Goal: Information Seeking & Learning: Learn about a topic

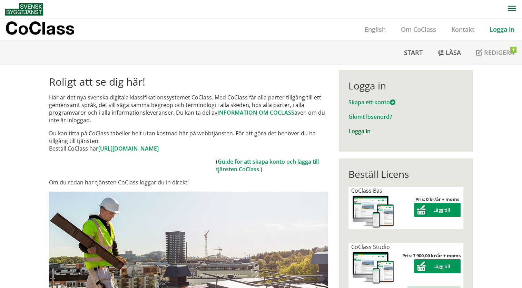
click at [358, 130] on link "Logga in" at bounding box center [360, 131] width 22 height 8
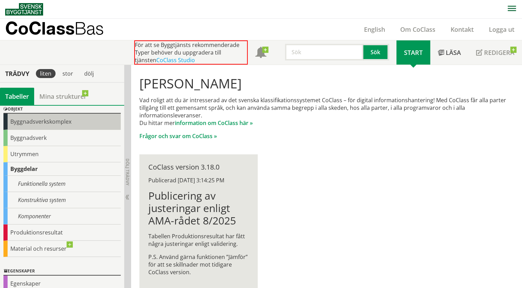
scroll to position [69, 0]
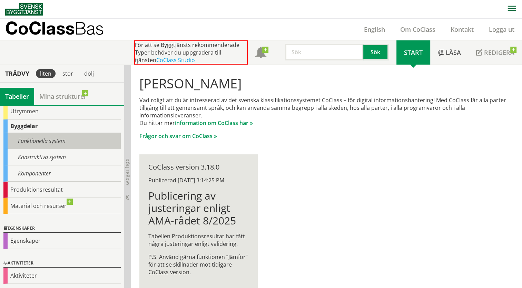
click at [34, 143] on div "Funktionella system" at bounding box center [61, 141] width 117 height 16
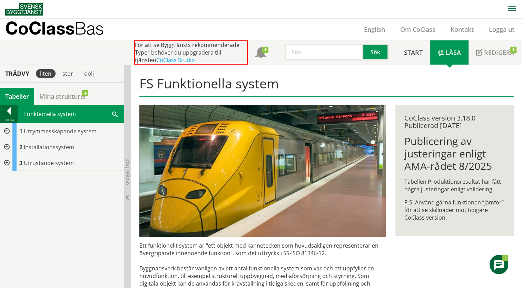
click at [11, 115] on div at bounding box center [8, 112] width 17 height 10
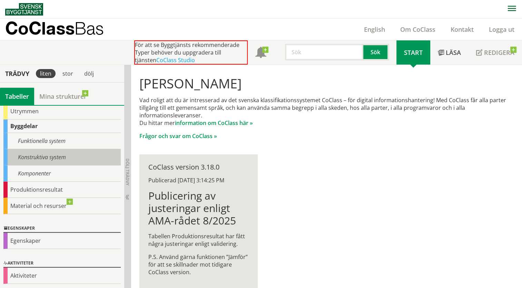
click at [37, 157] on div "Konstruktiva system" at bounding box center [61, 157] width 117 height 16
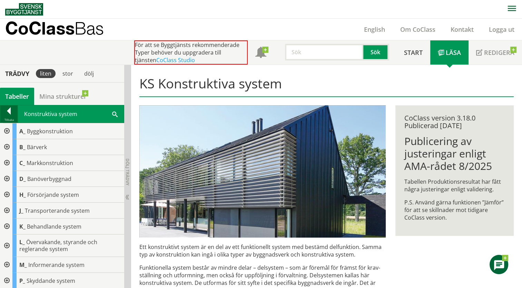
click at [11, 112] on div at bounding box center [8, 112] width 17 height 10
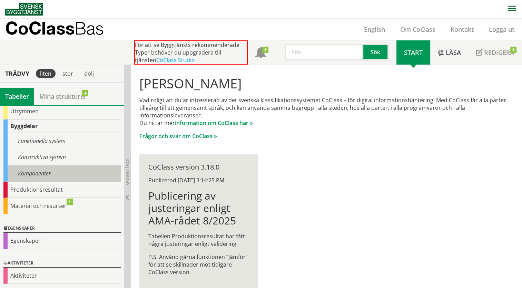
click at [29, 169] on div "Komponenter" at bounding box center [61, 173] width 117 height 16
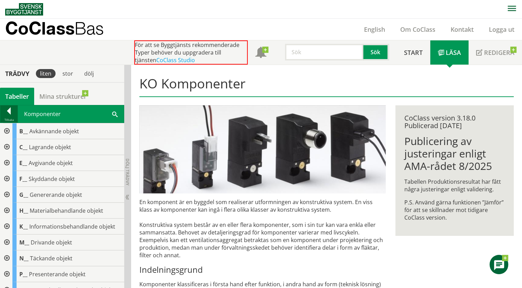
click at [9, 113] on div at bounding box center [8, 112] width 17 height 10
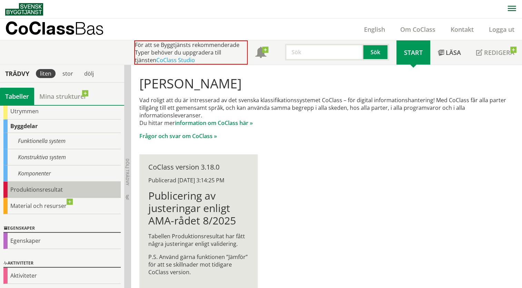
click at [32, 187] on div "Produktionsresultat" at bounding box center [61, 190] width 117 height 16
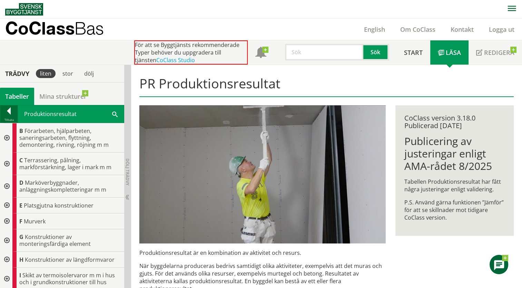
click at [13, 109] on div at bounding box center [8, 112] width 17 height 10
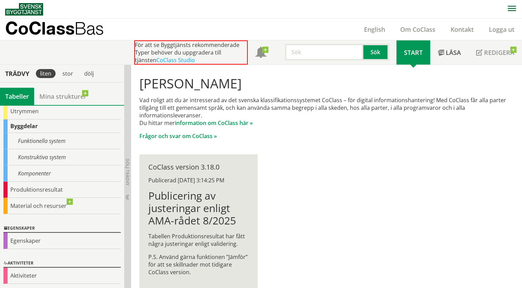
click at [17, 128] on div "Byggdelar" at bounding box center [61, 125] width 117 height 13
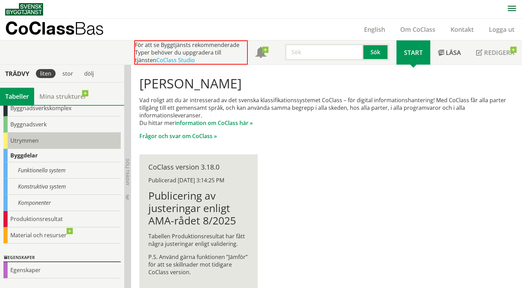
scroll to position [35, 0]
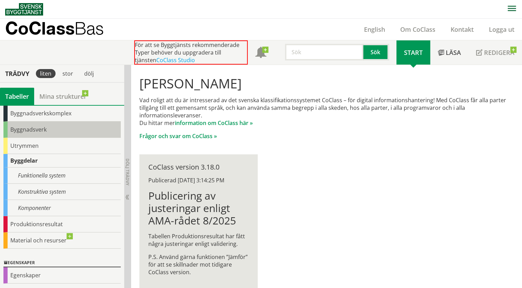
click at [35, 130] on div "Byggnadsverk" at bounding box center [61, 130] width 117 height 16
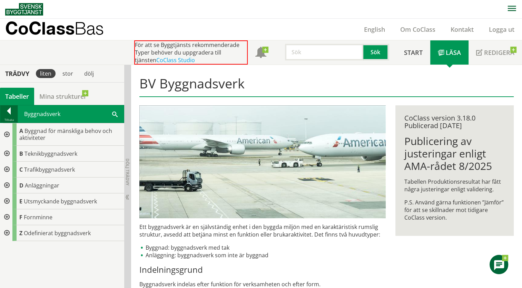
click at [13, 113] on div at bounding box center [8, 112] width 17 height 10
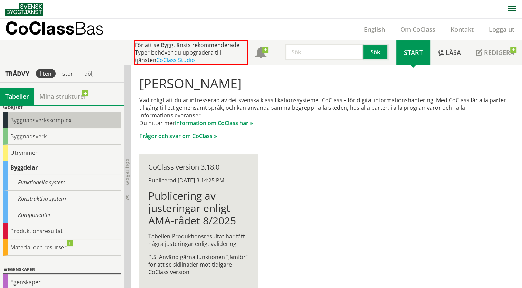
scroll to position [69, 0]
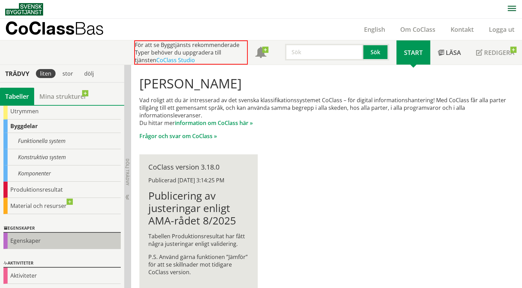
click at [25, 240] on div "Egenskaper" at bounding box center [61, 241] width 117 height 16
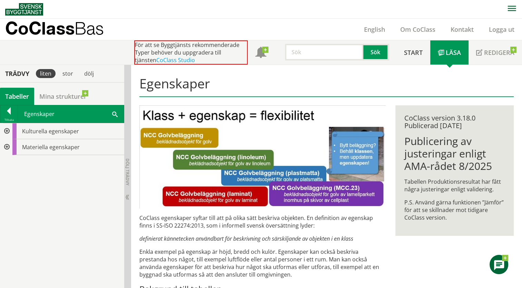
click at [8, 146] on div at bounding box center [6, 147] width 12 height 16
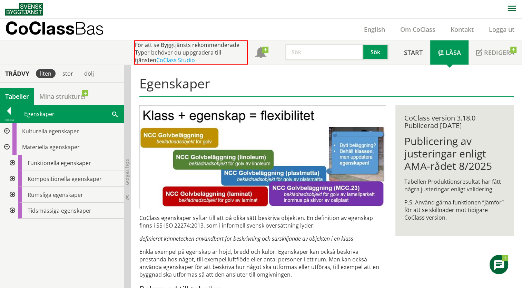
click at [14, 160] on div at bounding box center [12, 163] width 12 height 16
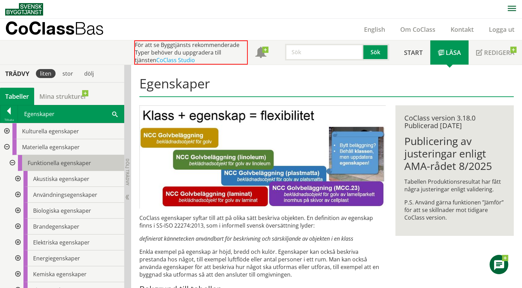
click at [39, 161] on span "Funktionella egenskaper" at bounding box center [60, 163] width 64 height 8
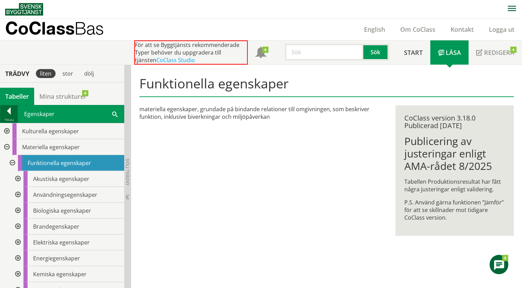
click at [9, 108] on div at bounding box center [8, 112] width 17 height 10
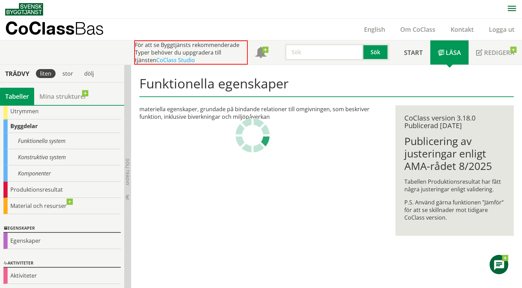
click at [296, 53] on input "text" at bounding box center [324, 52] width 78 height 17
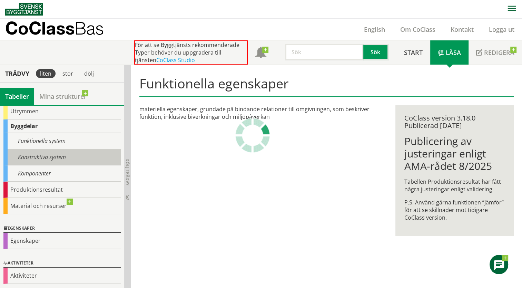
click at [60, 153] on div "Konstruktiva system" at bounding box center [61, 157] width 117 height 16
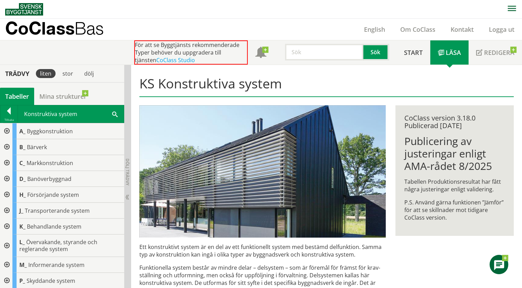
click at [8, 145] on div at bounding box center [6, 147] width 12 height 16
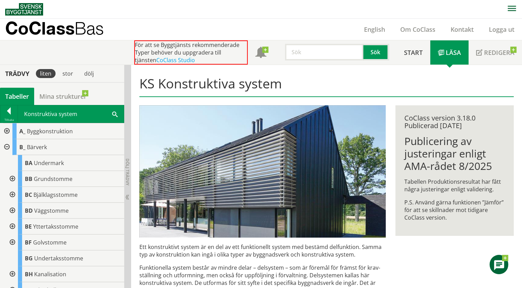
click at [7, 130] on div at bounding box center [6, 131] width 12 height 16
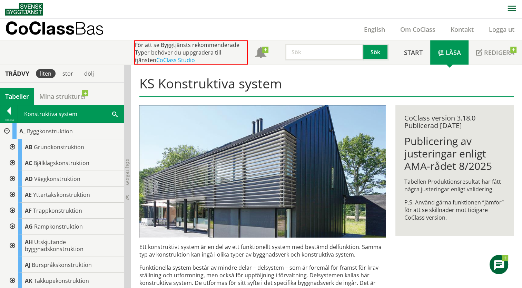
click at [14, 177] on div at bounding box center [12, 179] width 12 height 16
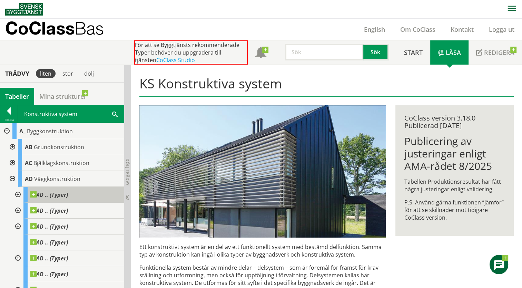
click at [33, 192] on body "AMA AMA Beskrivningsverktyg AMA Funktion BSAB Bygginfo Byggjura Byggkatalogen B…" at bounding box center [261, 144] width 522 height 288
click at [19, 194] on div at bounding box center [17, 195] width 12 height 16
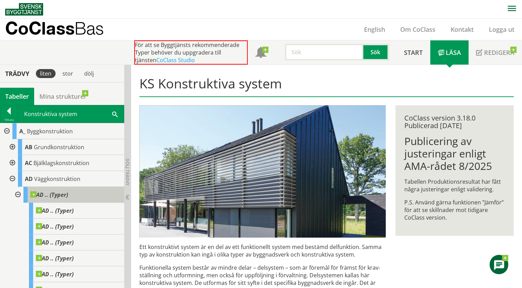
click at [67, 197] on span "AD .. (Typer)" at bounding box center [49, 194] width 38 height 7
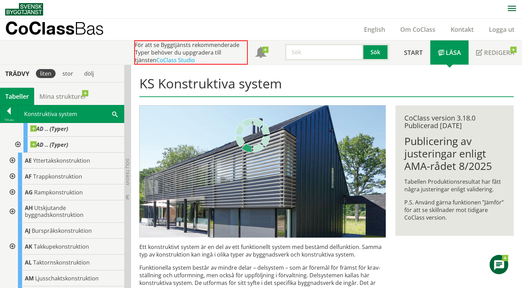
scroll to position [242, 0]
click at [11, 159] on div at bounding box center [12, 160] width 12 height 16
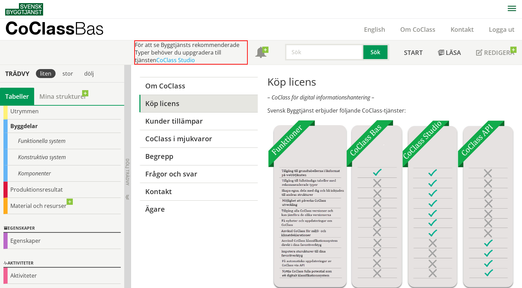
scroll to position [35, 0]
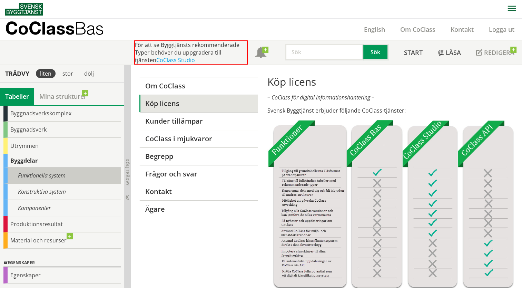
click at [48, 175] on div "Funktionella system" at bounding box center [61, 175] width 117 height 16
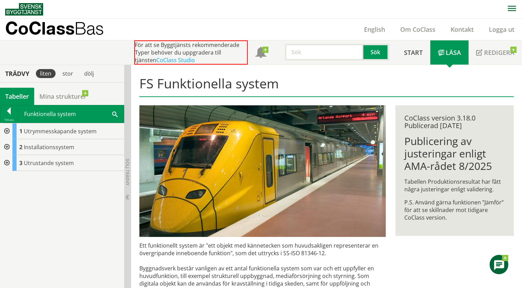
click at [7, 132] on div at bounding box center [6, 131] width 12 height 16
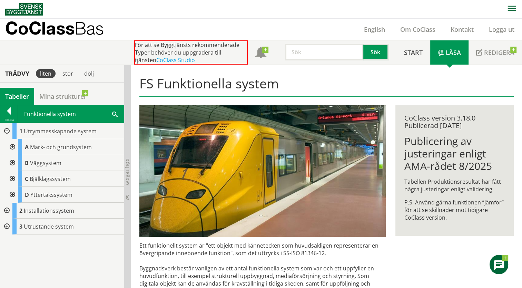
click at [12, 161] on div at bounding box center [12, 163] width 12 height 16
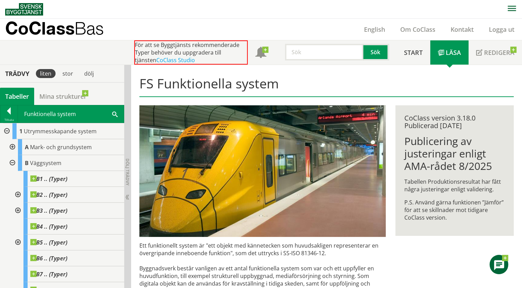
click at [12, 162] on div at bounding box center [12, 163] width 12 height 16
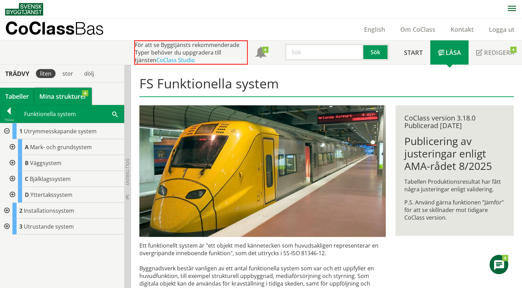
click at [47, 96] on link "Mina strukturer" at bounding box center [63, 96] width 58 height 17
